Goal: Check status: Check status

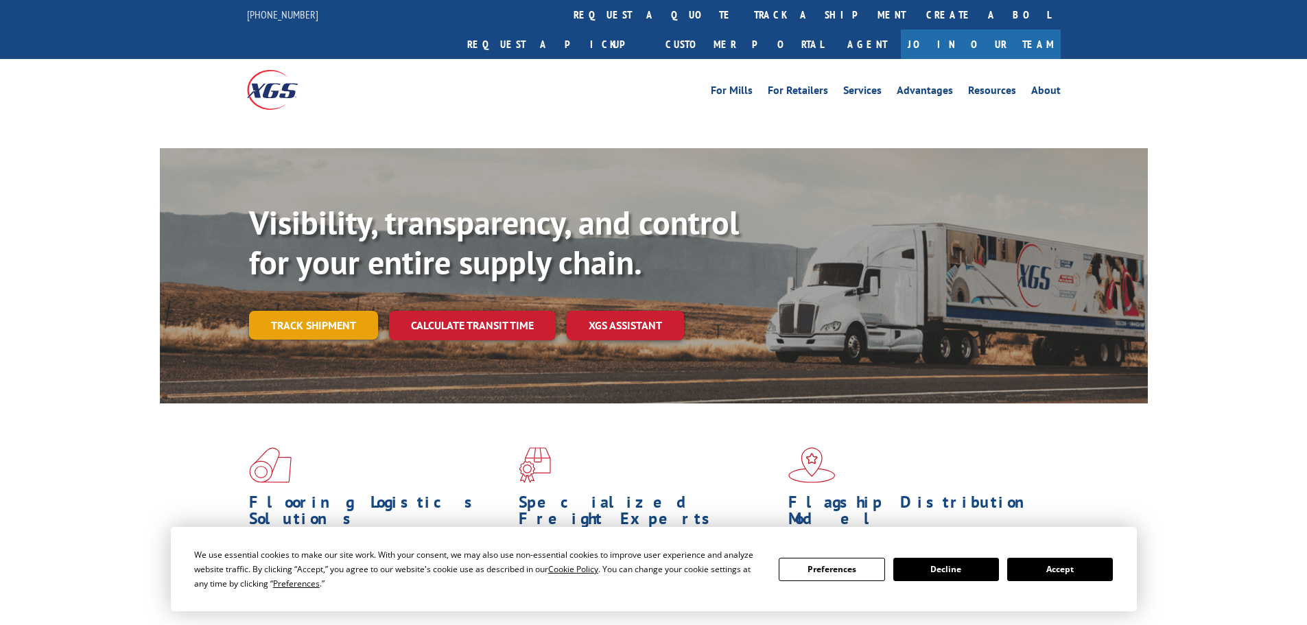
click at [323, 311] on link "Track shipment" at bounding box center [313, 325] width 129 height 29
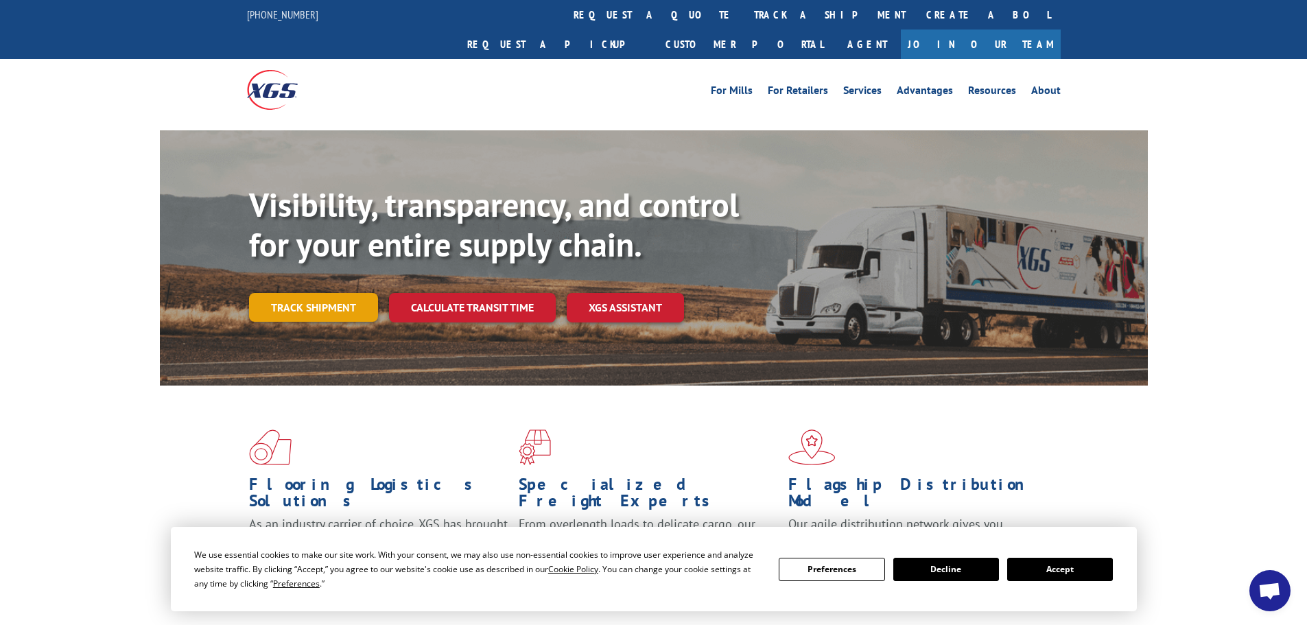
click at [333, 293] on link "Track shipment" at bounding box center [313, 307] width 129 height 29
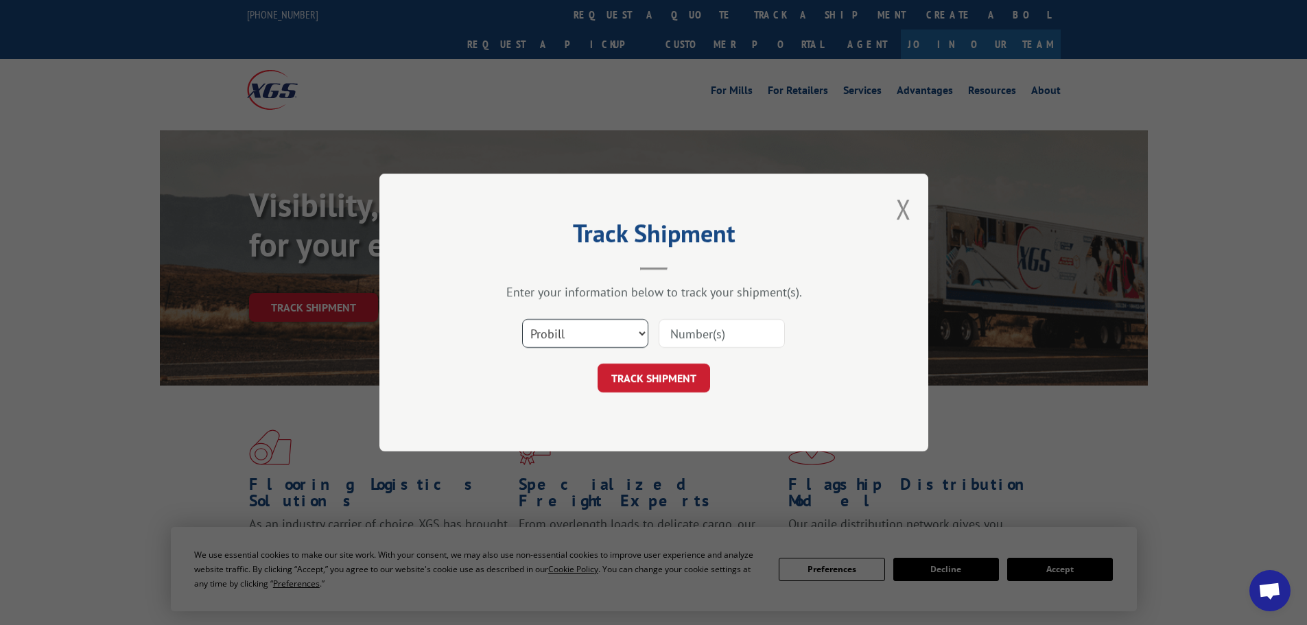
click at [578, 335] on select "Select category... Probill BOL PO" at bounding box center [585, 333] width 126 height 29
select select "po"
click at [522, 319] on select "Select category... Probill BOL PO" at bounding box center [585, 333] width 126 height 29
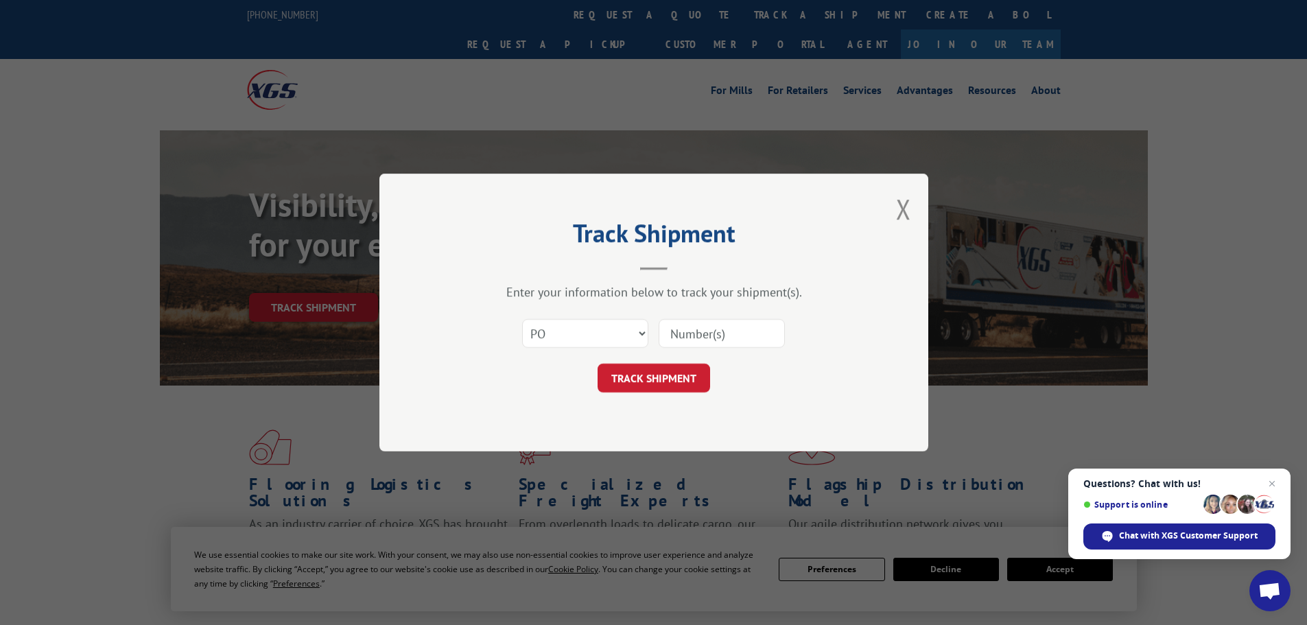
click at [684, 340] on input at bounding box center [722, 333] width 126 height 29
paste input "63516905"
type input "63516905"
click at [598, 364] on button "TRACK SHIPMENT" at bounding box center [654, 378] width 113 height 29
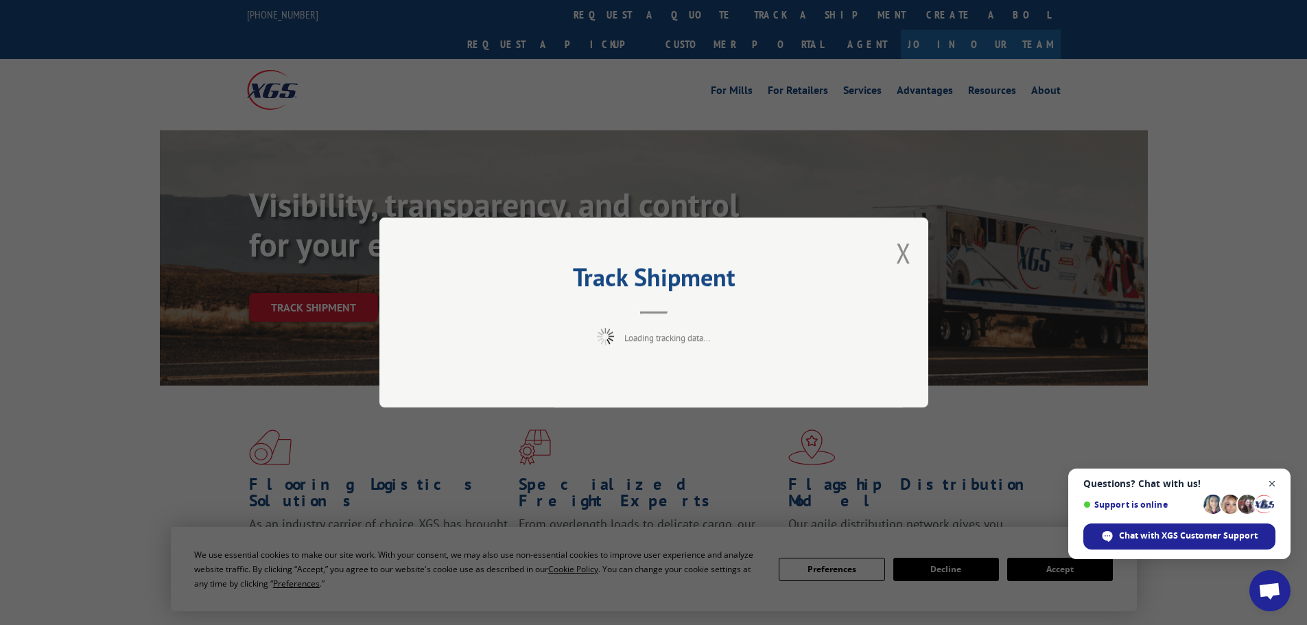
click at [1276, 482] on span "Close chat" at bounding box center [1272, 484] width 17 height 17
